Goal: Task Accomplishment & Management: Use online tool/utility

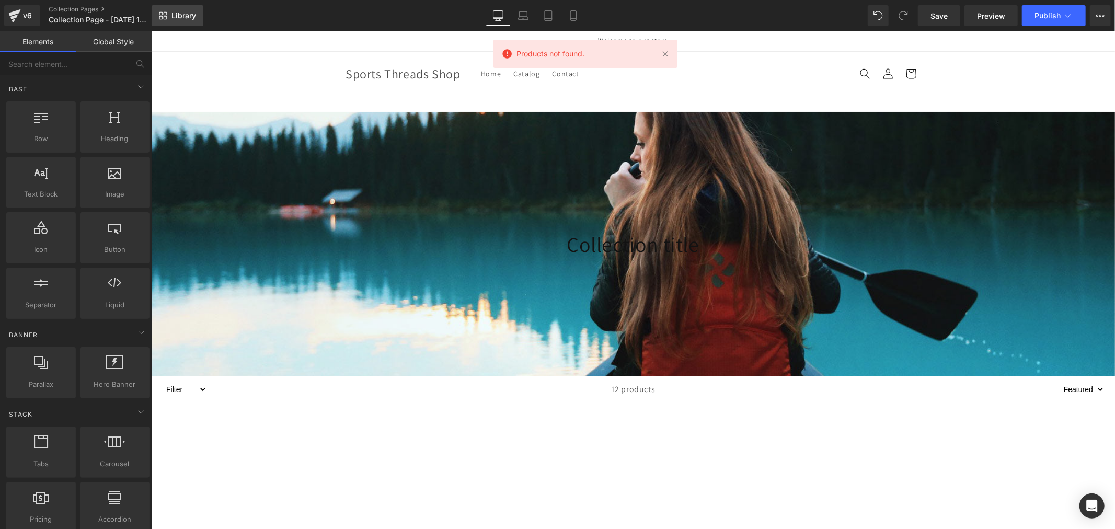
click at [186, 20] on span "Library" at bounding box center [183, 15] width 25 height 9
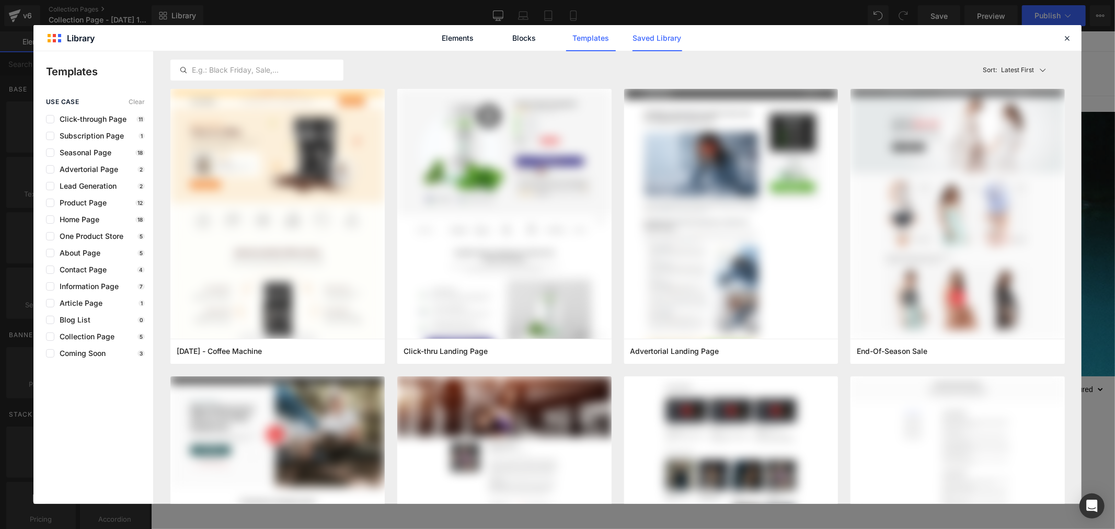
click at [637, 40] on link "Saved Library" at bounding box center [657, 38] width 50 height 26
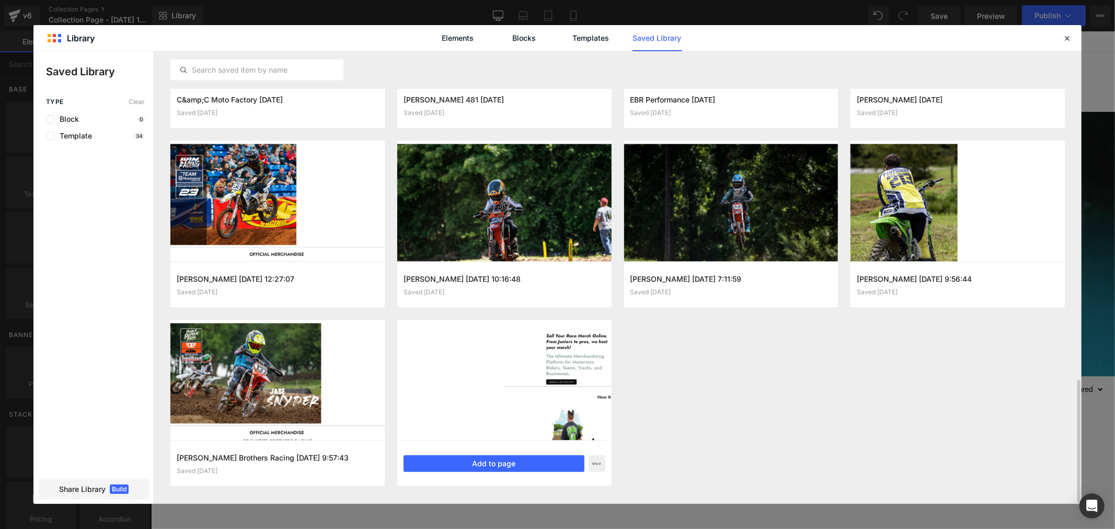
scroll to position [1199, 0]
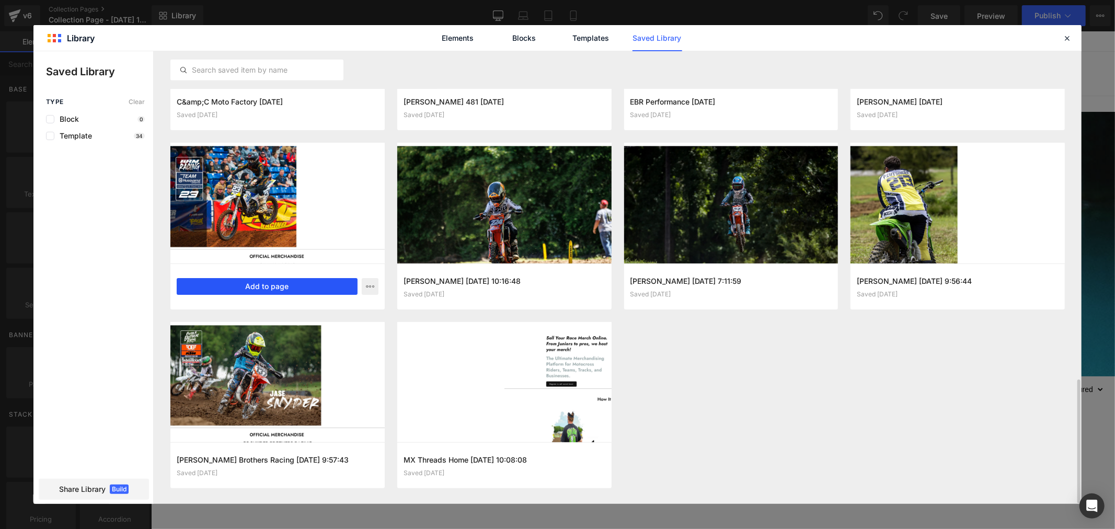
click at [270, 284] on button "Add to page" at bounding box center [267, 286] width 181 height 17
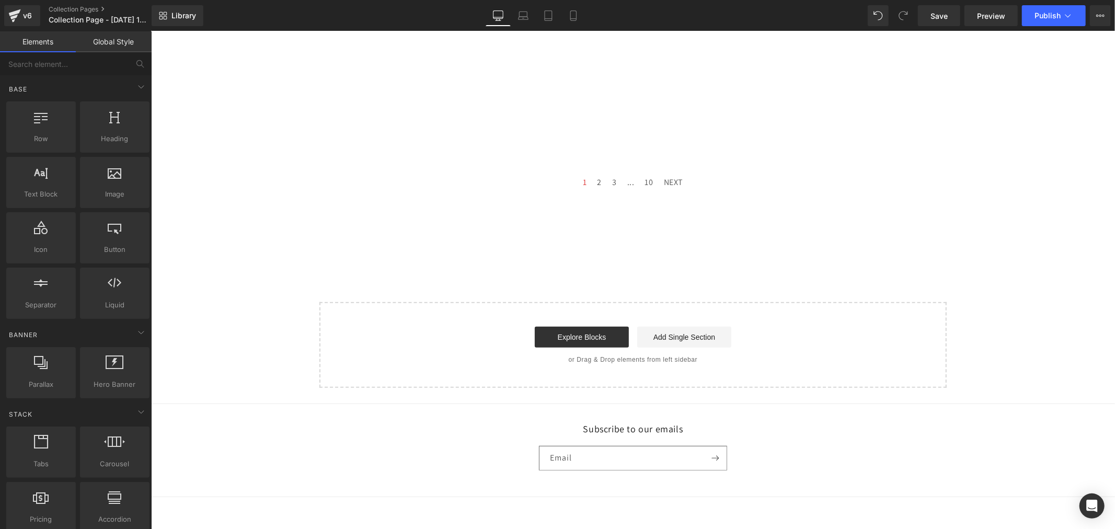
scroll to position [412, 0]
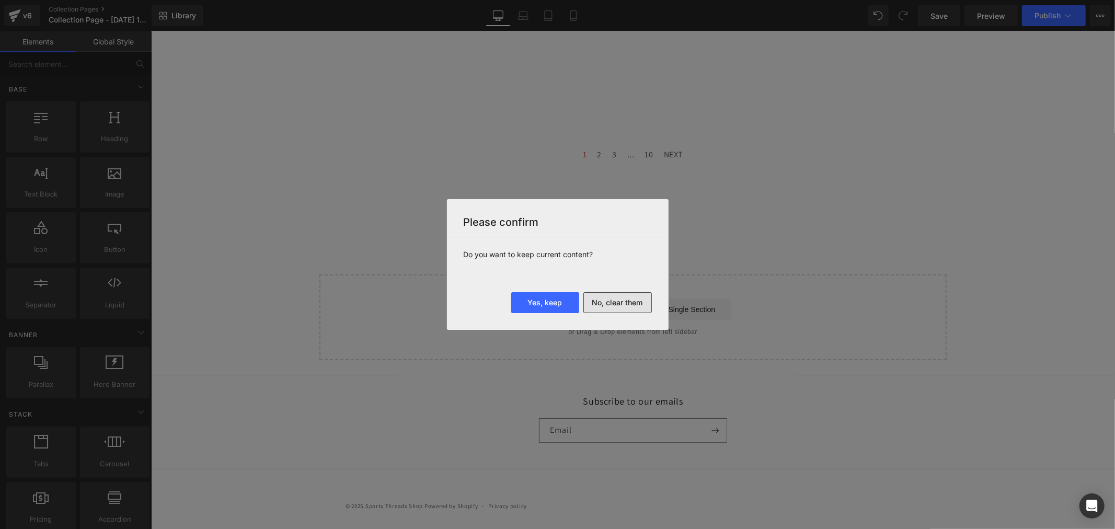
click at [626, 302] on button "No, clear them" at bounding box center [617, 302] width 68 height 21
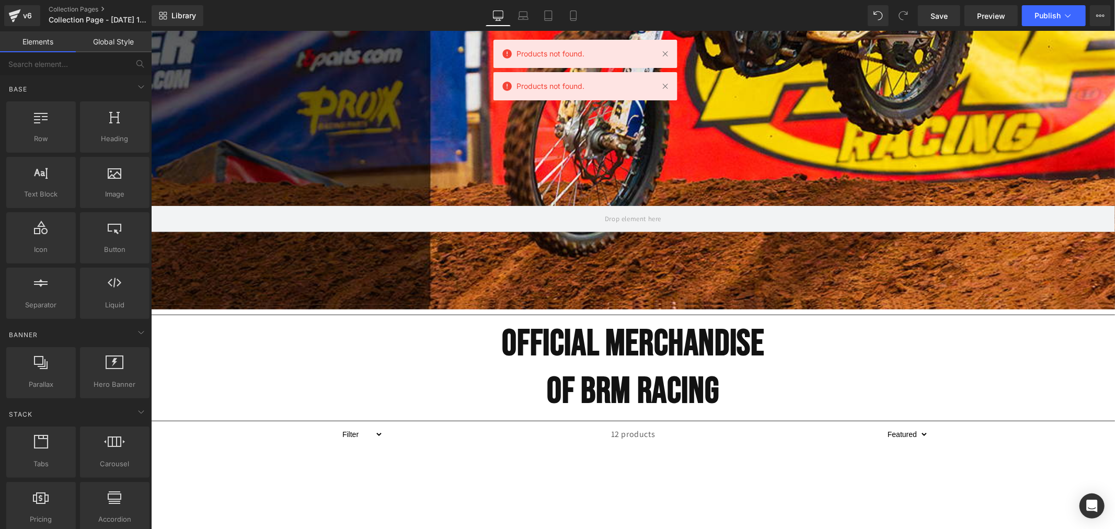
scroll to position [382, 0]
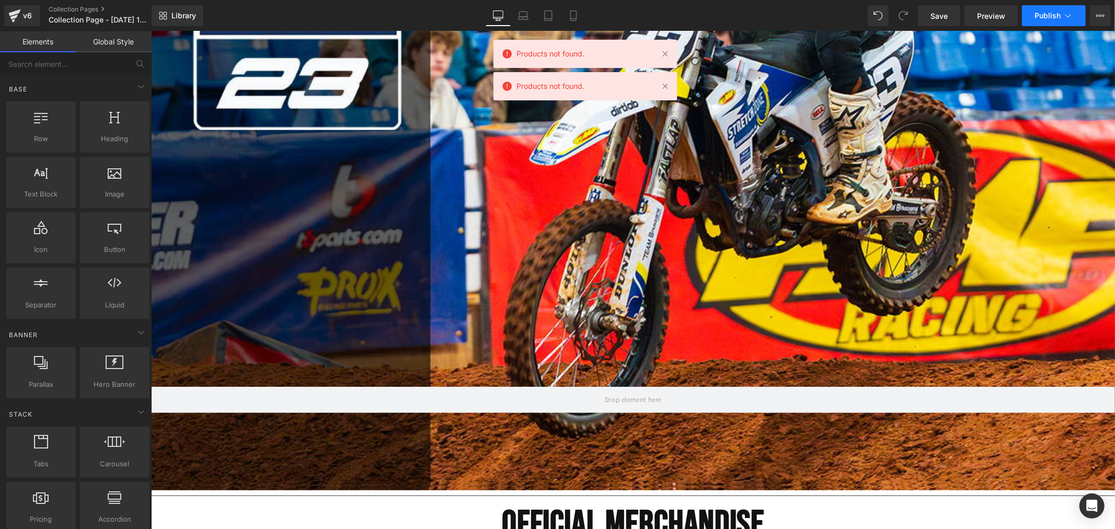
click at [1050, 16] on span "Publish" at bounding box center [1047, 15] width 26 height 8
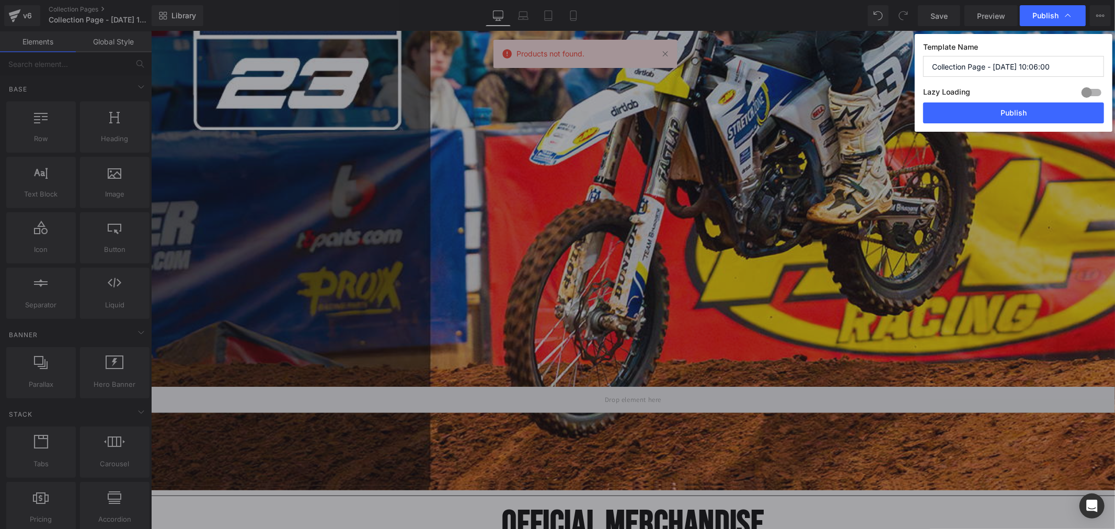
click at [1021, 65] on input "Collection Page - [DATE] 10:06:00" at bounding box center [1013, 66] width 181 height 21
click at [1013, 68] on input "Collection Page - [DATE] 10:06:00" at bounding box center [1013, 66] width 181 height 21
paste input "[PERSON_NAME]"
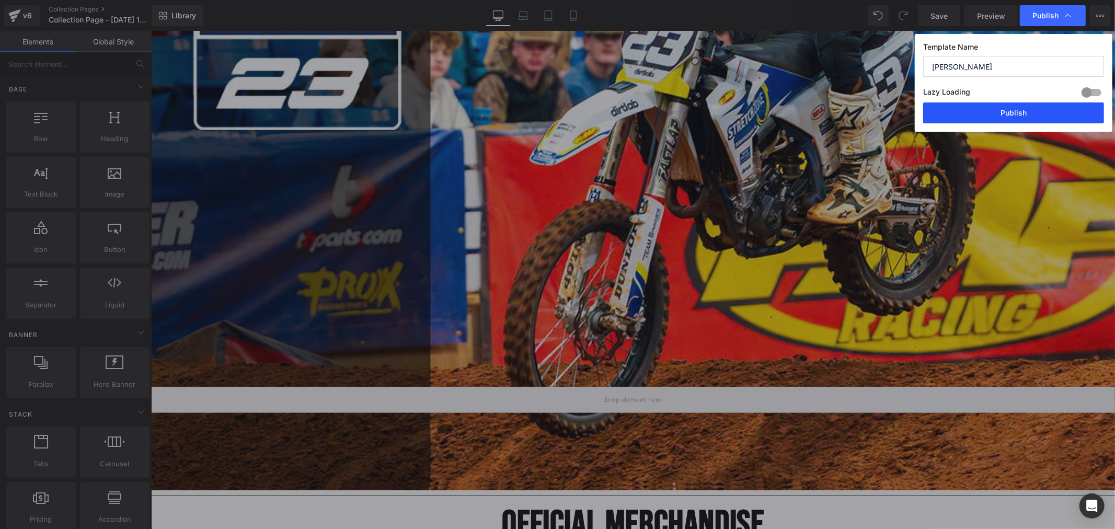
type input "[PERSON_NAME]"
click at [1006, 119] on button "Publish" at bounding box center [1013, 112] width 181 height 21
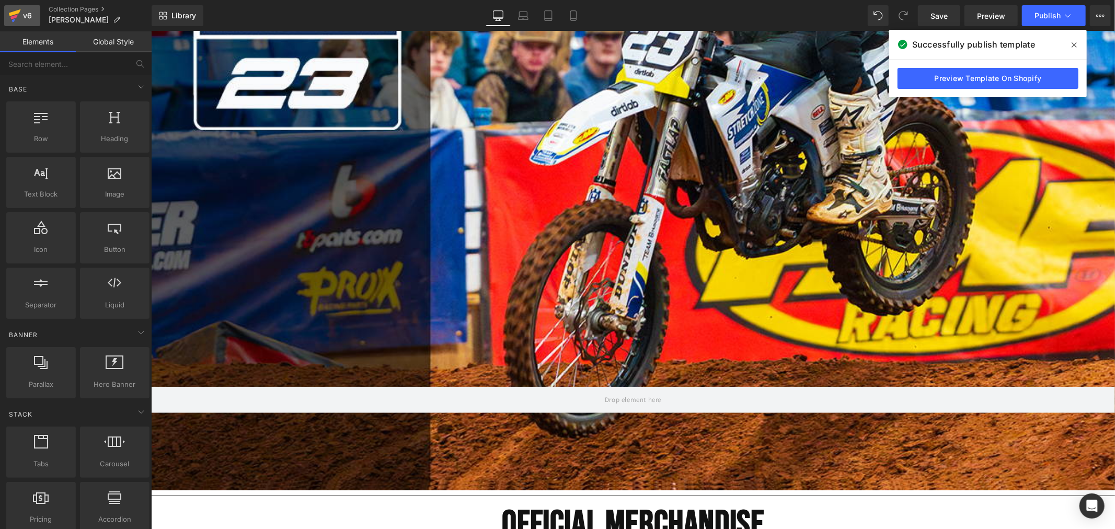
click at [12, 15] on icon at bounding box center [15, 12] width 12 height 7
